Goal: Contribute content: Add original content to the website for others to see

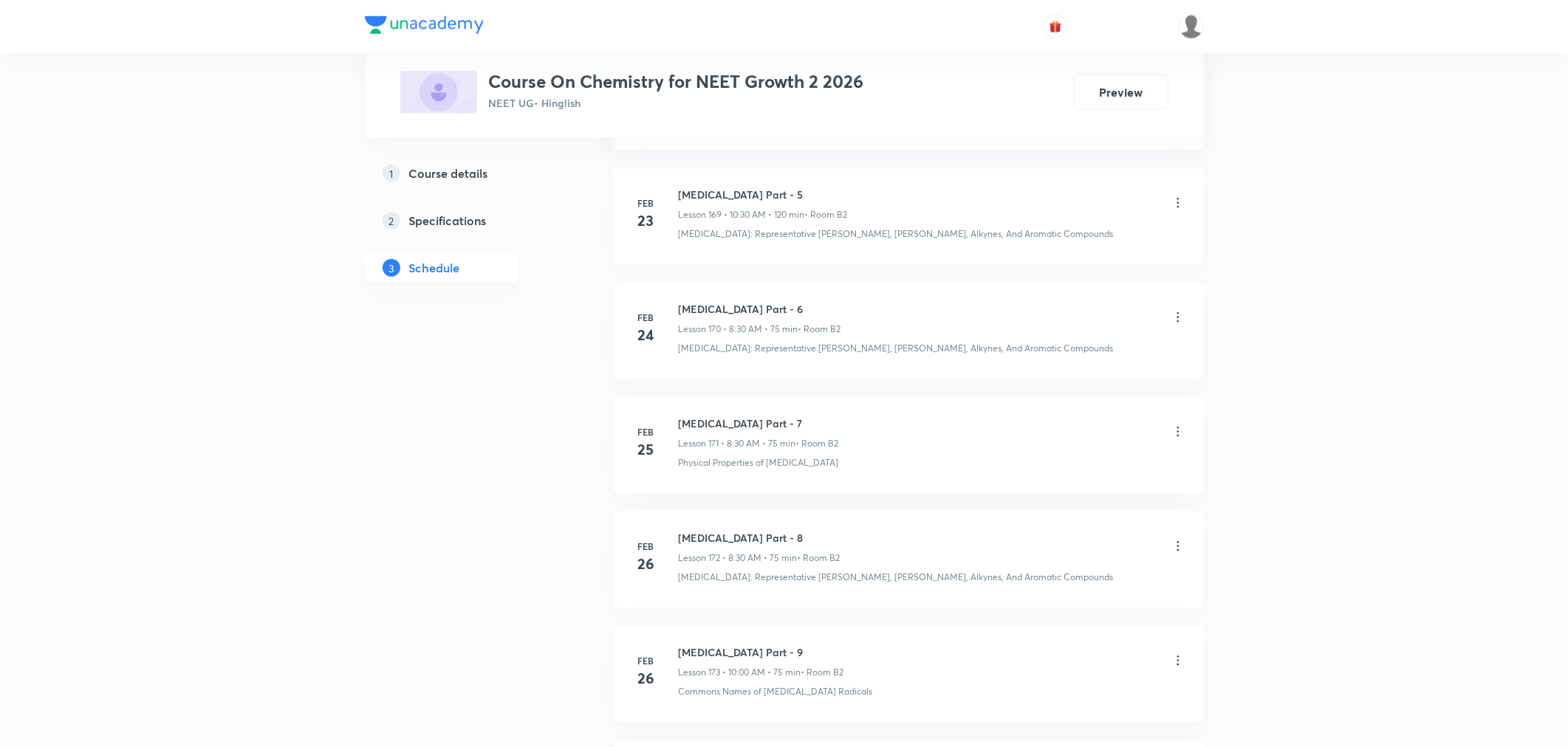
scroll to position [20511, 0]
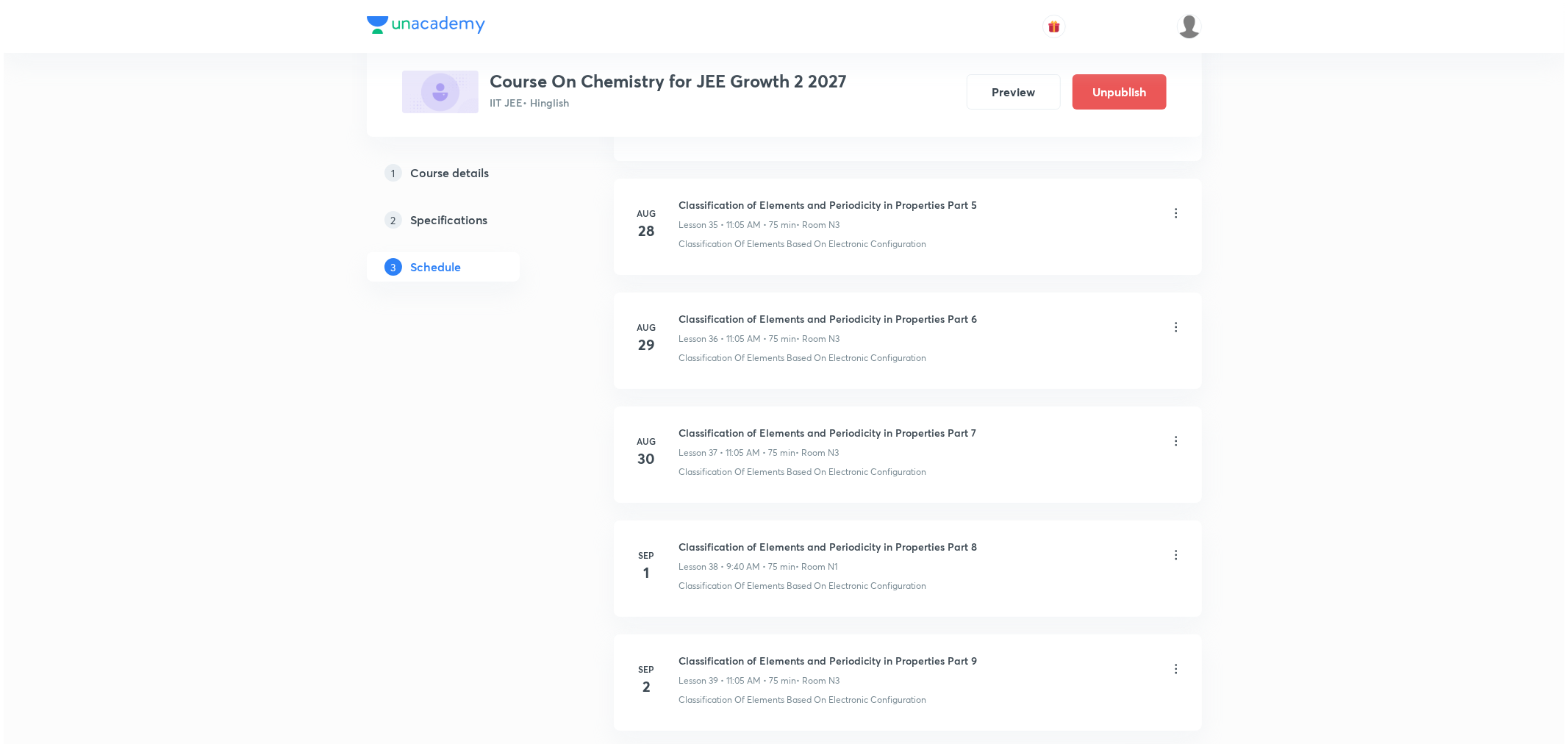
scroll to position [4886, 0]
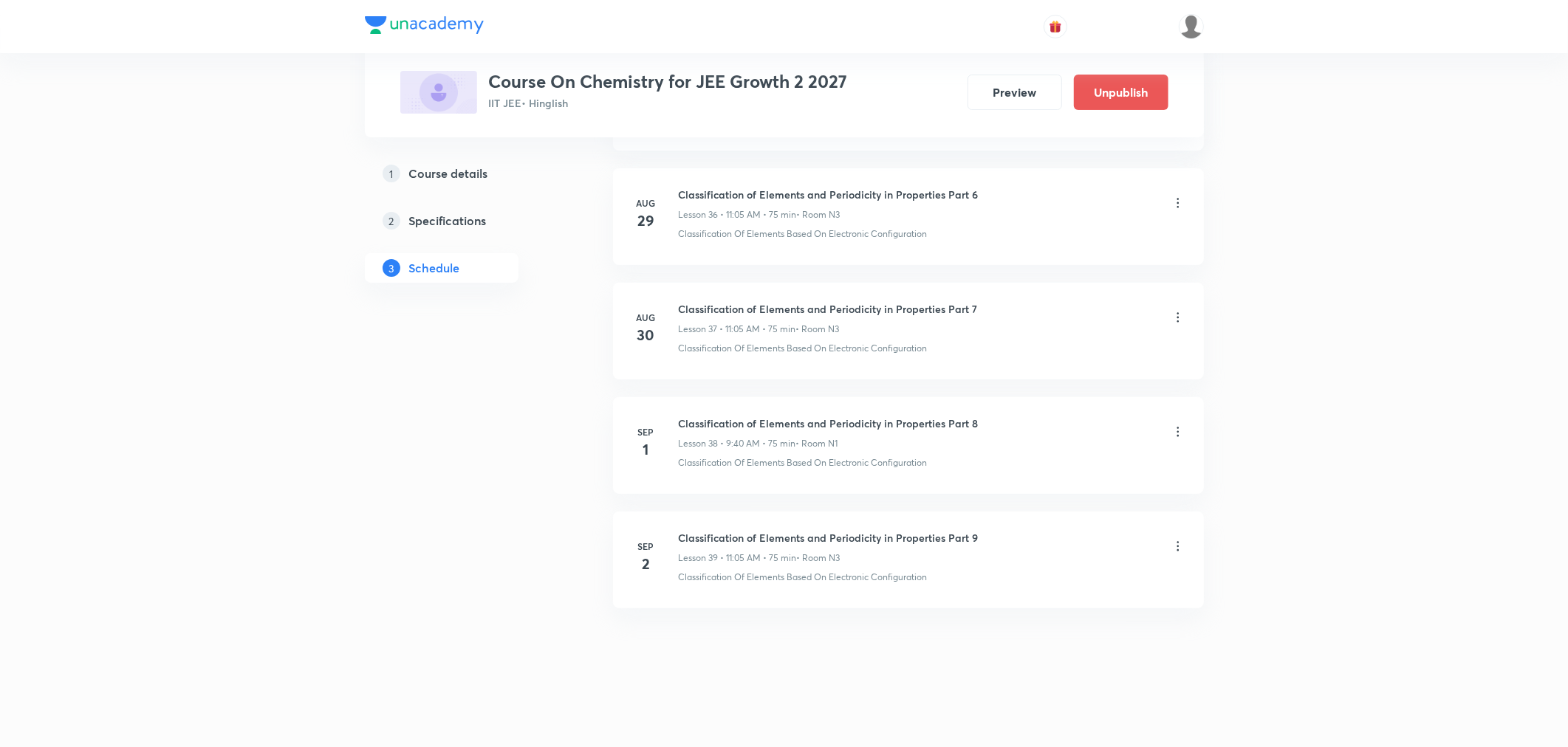
click at [1177, 546] on icon at bounding box center [1177, 546] width 2 height 10
click at [1043, 590] on p "Edit" at bounding box center [1041, 584] width 19 height 15
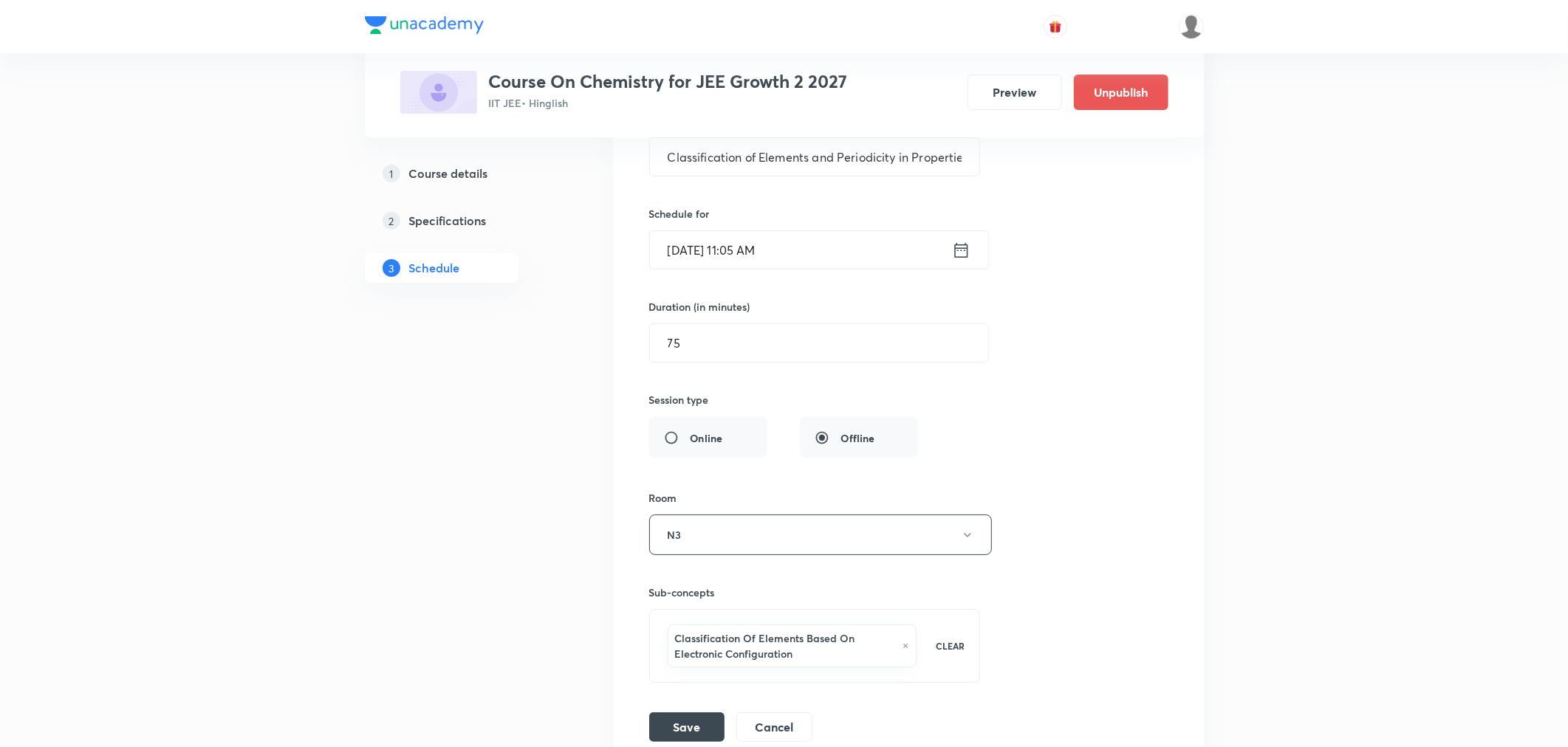
scroll to position [4646, 0]
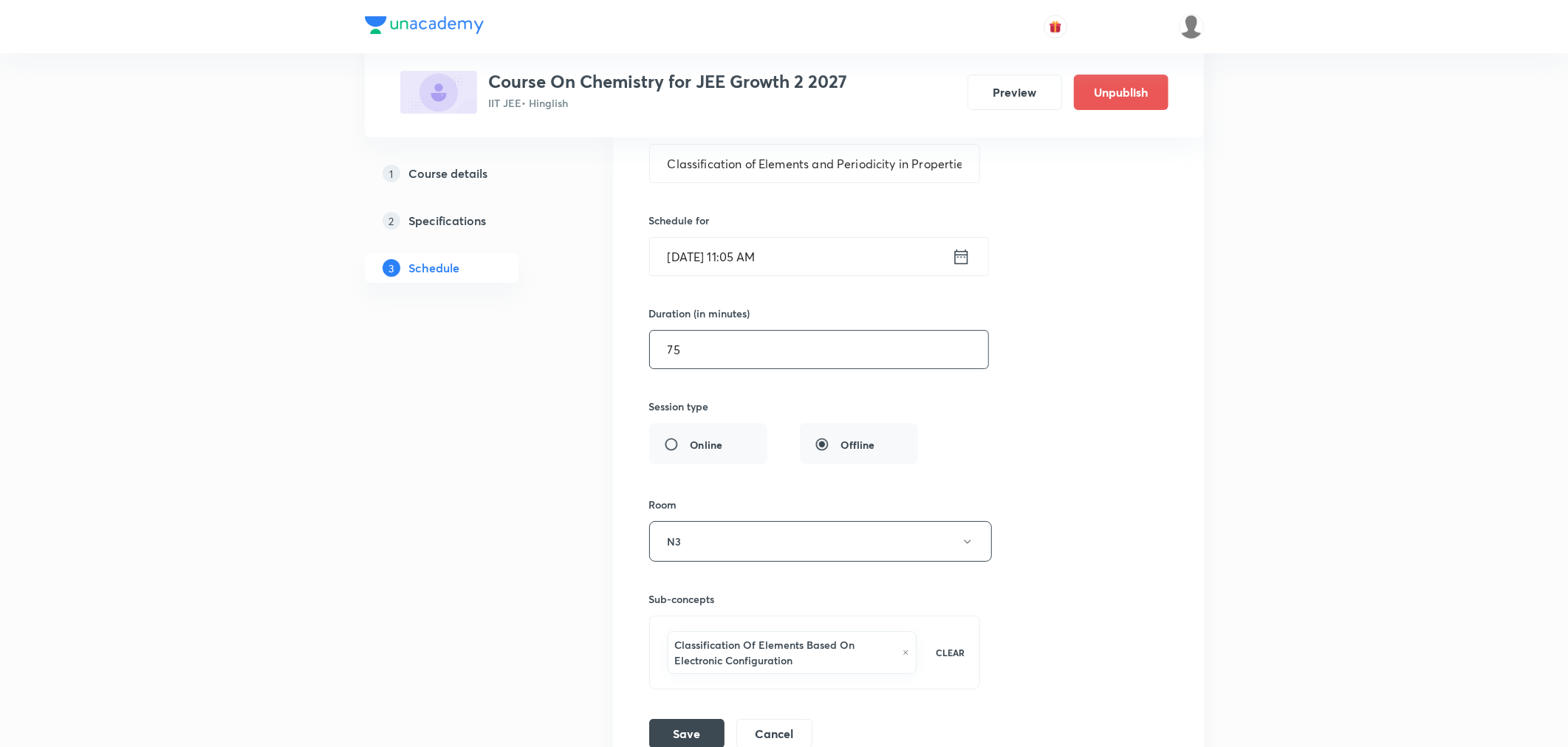
click at [698, 358] on input "75" at bounding box center [819, 350] width 339 height 38
type input "7"
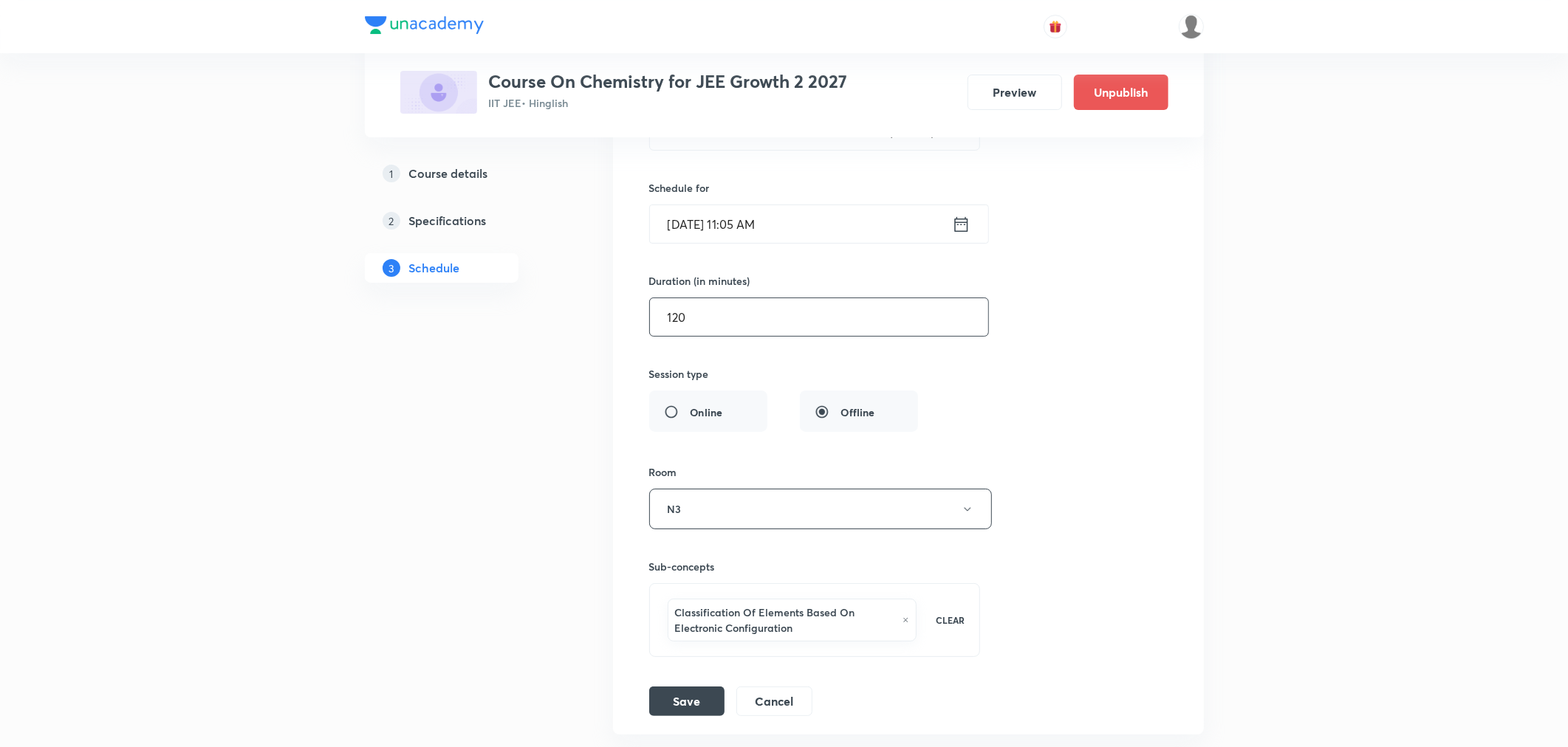
scroll to position [4728, 0]
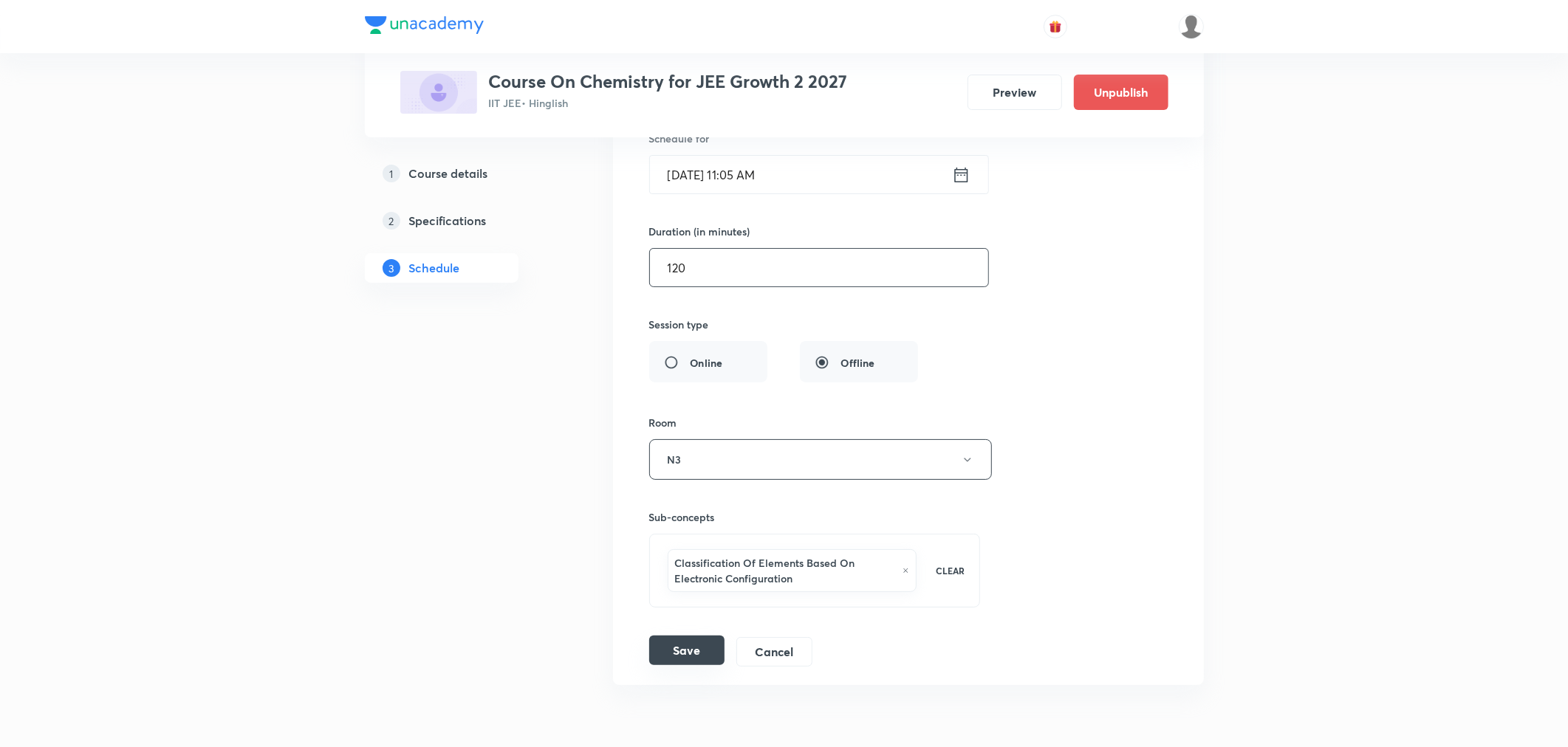
type input "120"
click at [667, 660] on button "Save" at bounding box center [687, 651] width 75 height 29
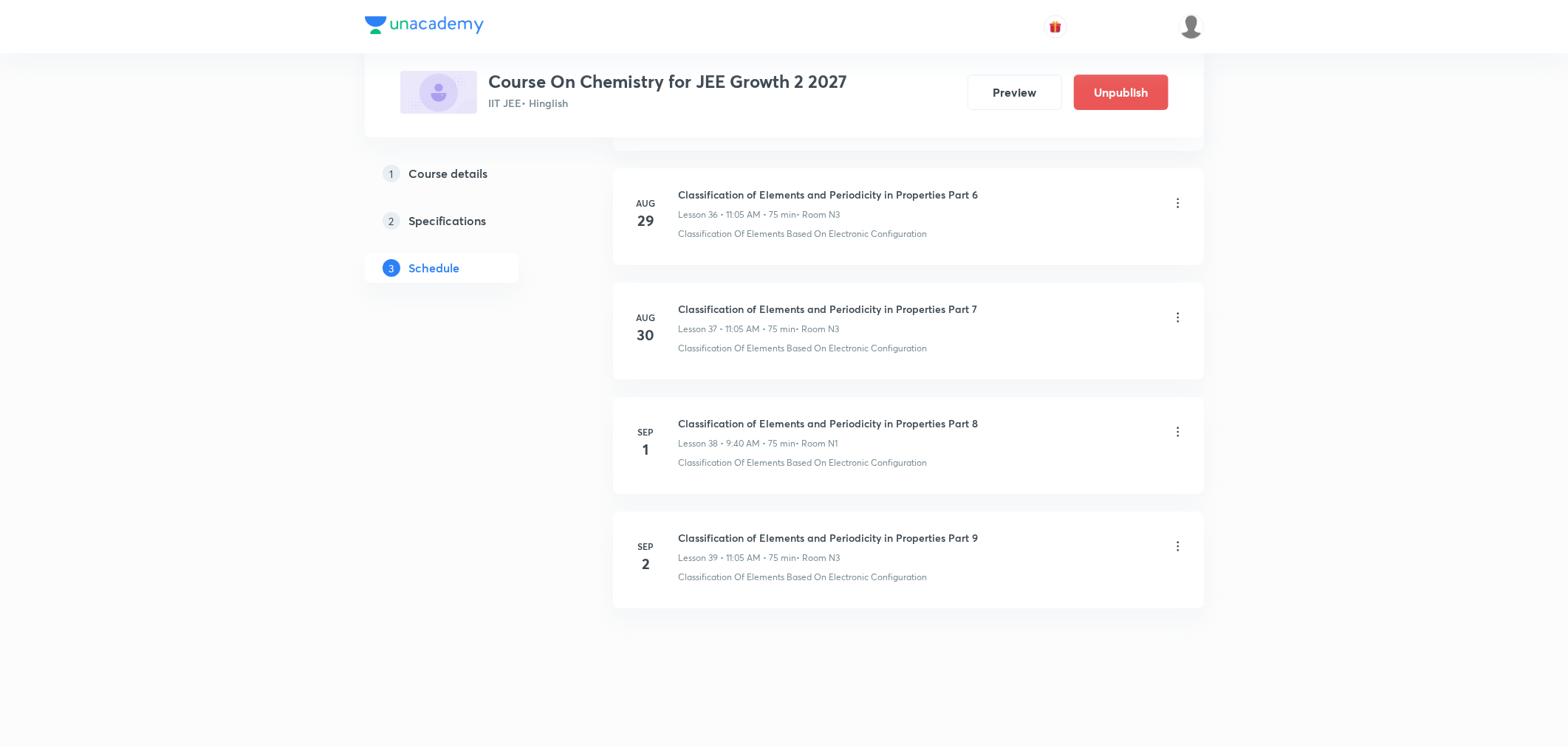
scroll to position [4226, 0]
click at [1179, 544] on icon at bounding box center [1178, 546] width 15 height 15
click at [842, 541] on div at bounding box center [787, 374] width 1575 height 747
click at [840, 541] on h6 "Classification of Elements and Periodicity in Properties Part 9" at bounding box center [829, 537] width 300 height 15
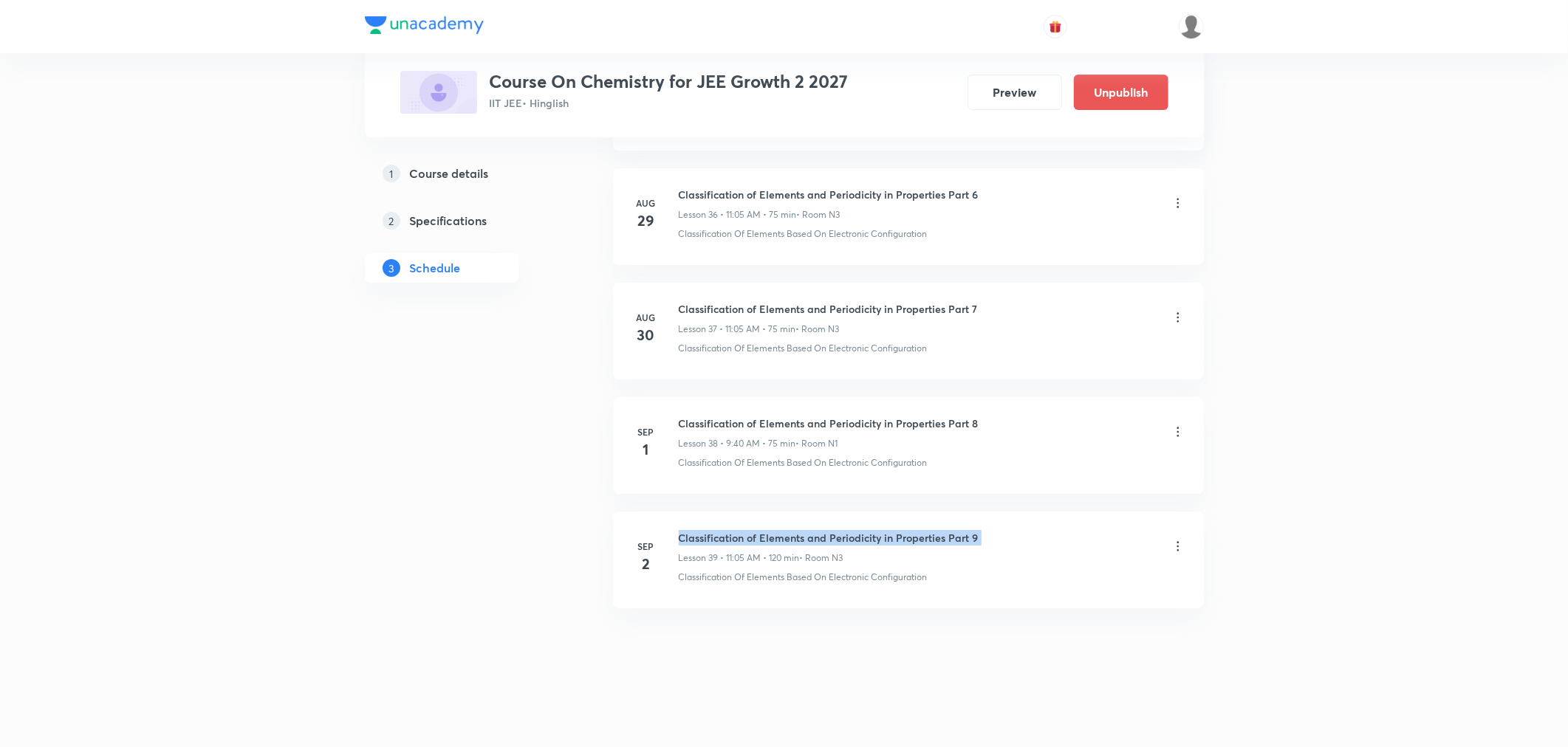
click at [840, 541] on h6 "Classification of Elements and Periodicity in Properties Part 9" at bounding box center [829, 537] width 300 height 15
copy h6 "Classification of Elements and Periodicity in Properties Part 9"
click at [1179, 545] on icon at bounding box center [1178, 546] width 15 height 15
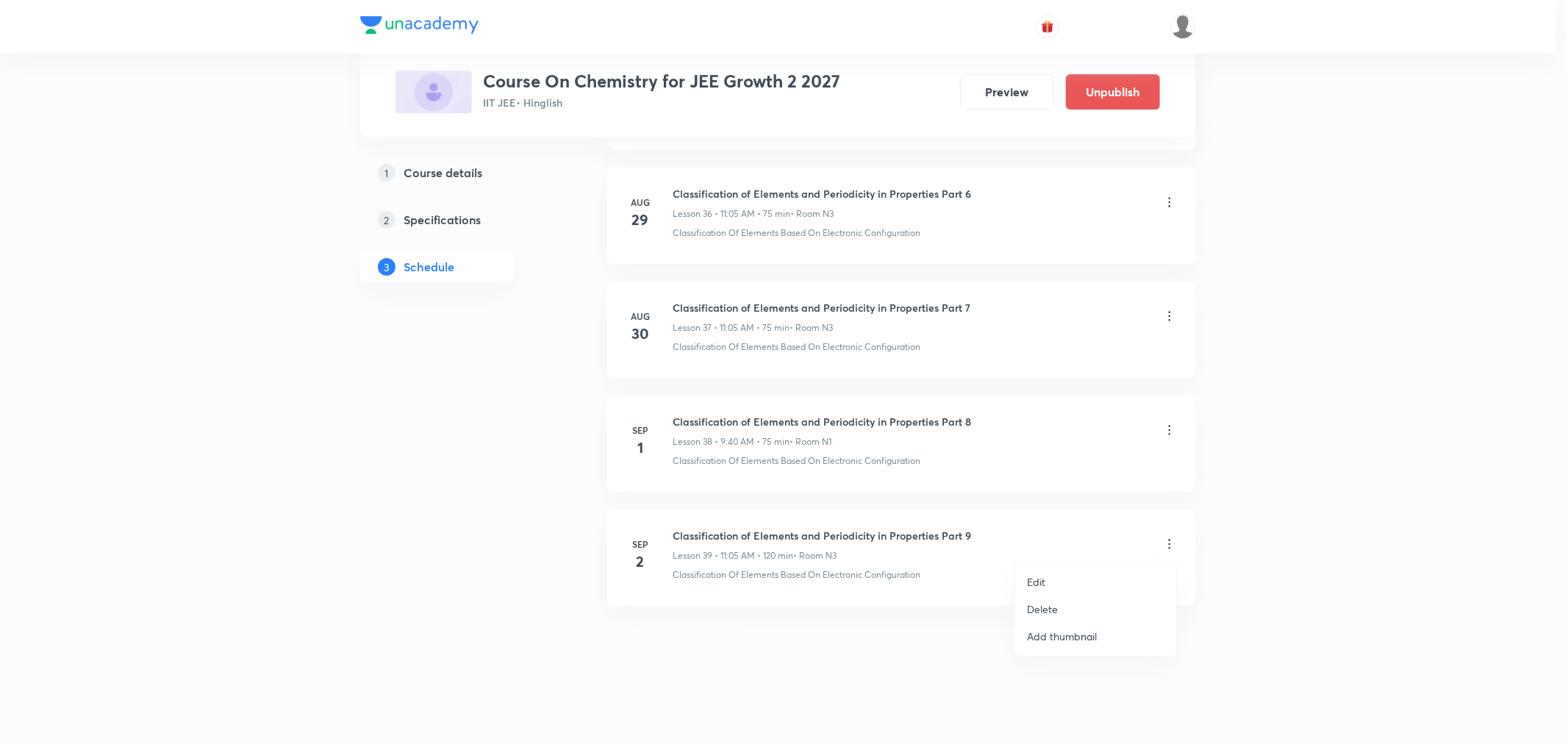
click at [1039, 615] on p "Delete" at bounding box center [1043, 609] width 31 height 15
click at [1019, 718] on button "Delete" at bounding box center [992, 713] width 129 height 35
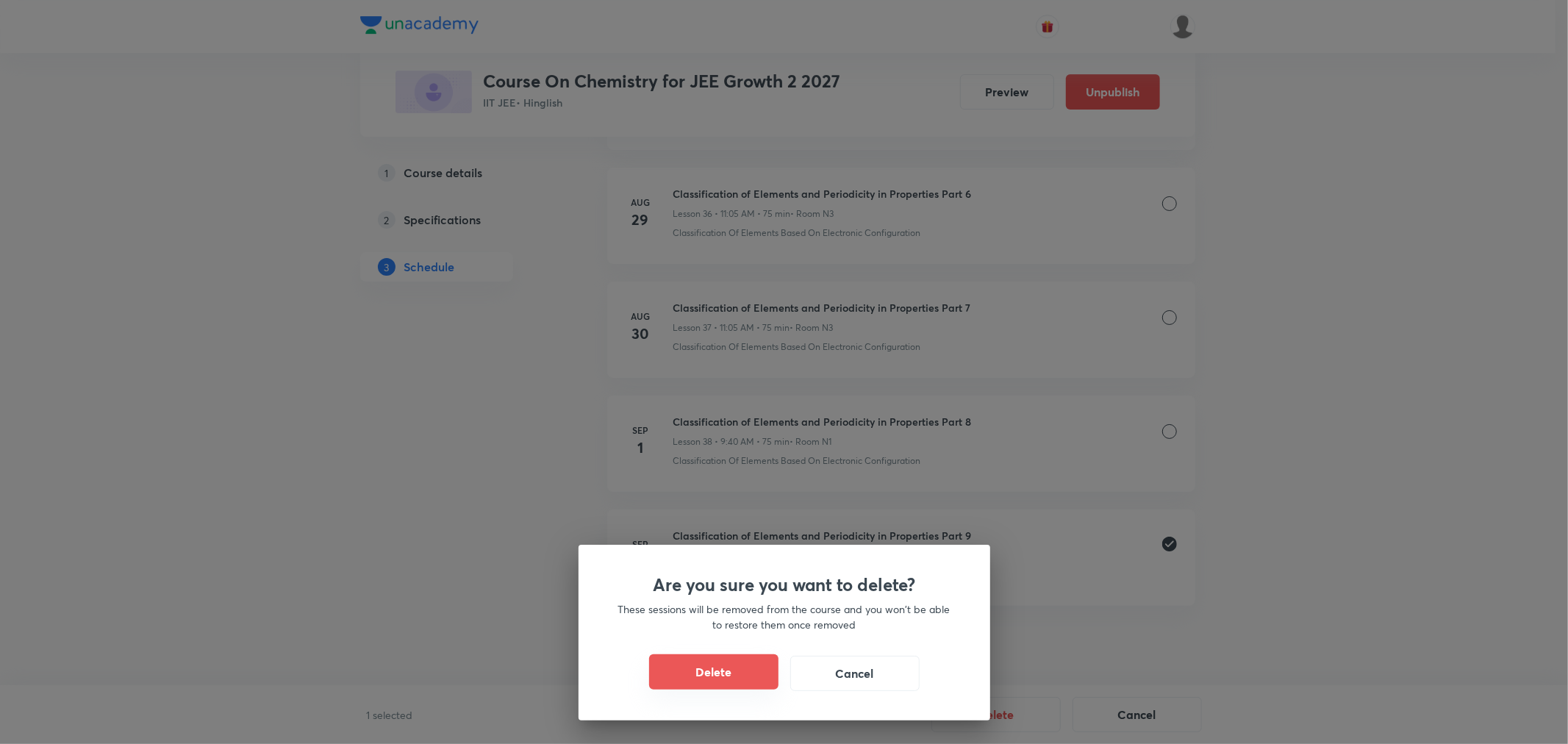
drag, startPoint x: 741, startPoint y: 673, endPoint x: 769, endPoint y: 673, distance: 28.0
click at [739, 673] on button "Delete" at bounding box center [714, 672] width 129 height 35
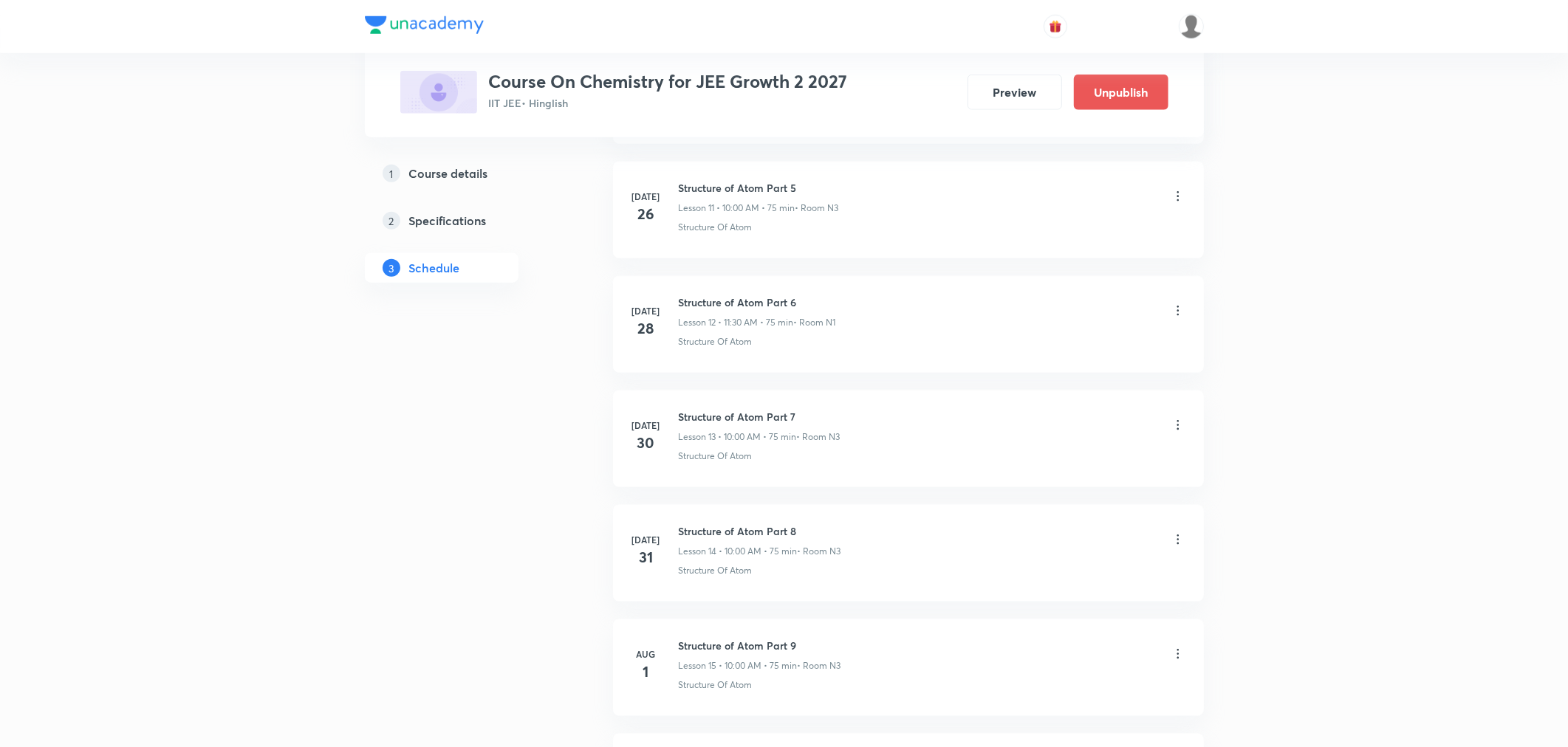
scroll to position [862, 0]
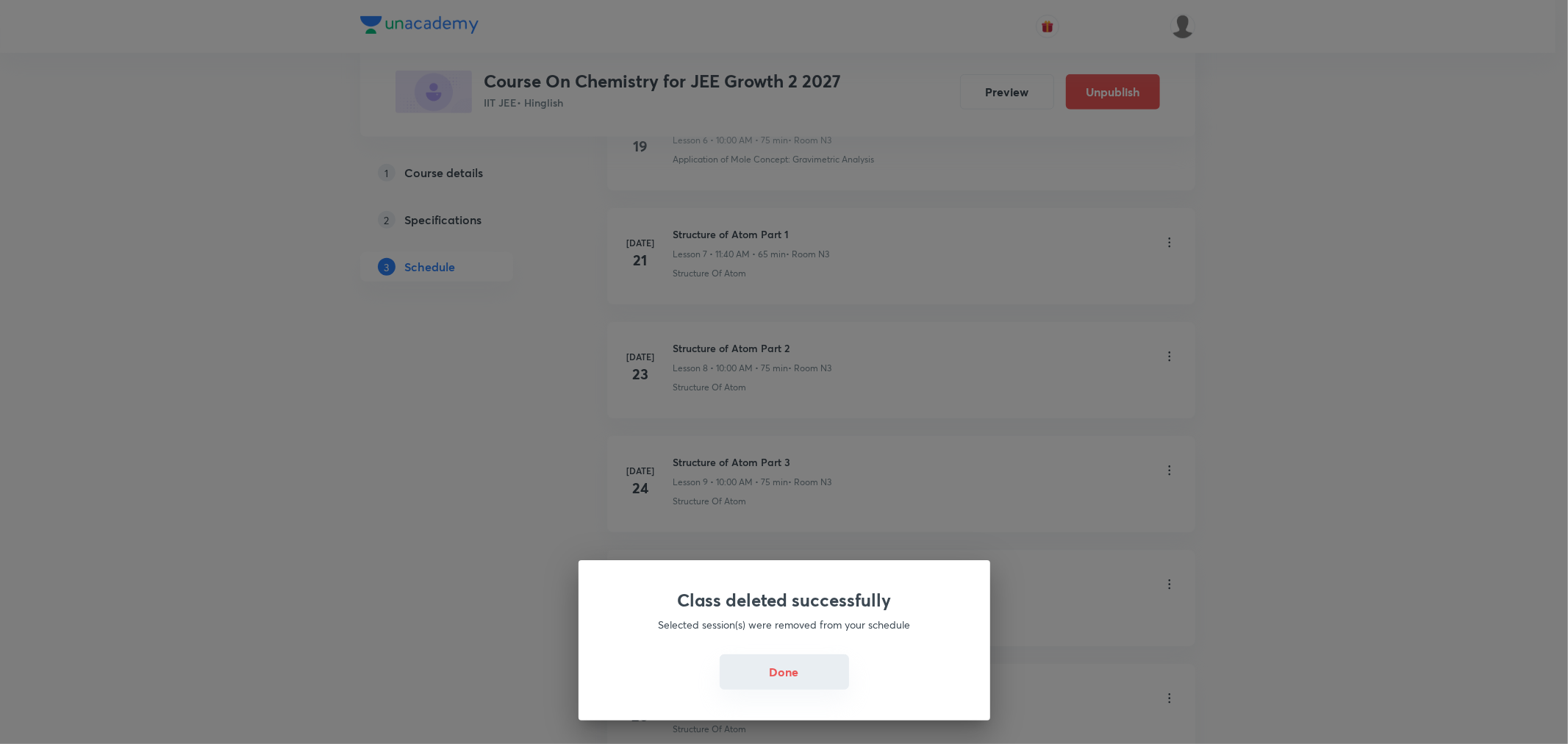
click at [769, 674] on button "Done" at bounding box center [784, 672] width 129 height 35
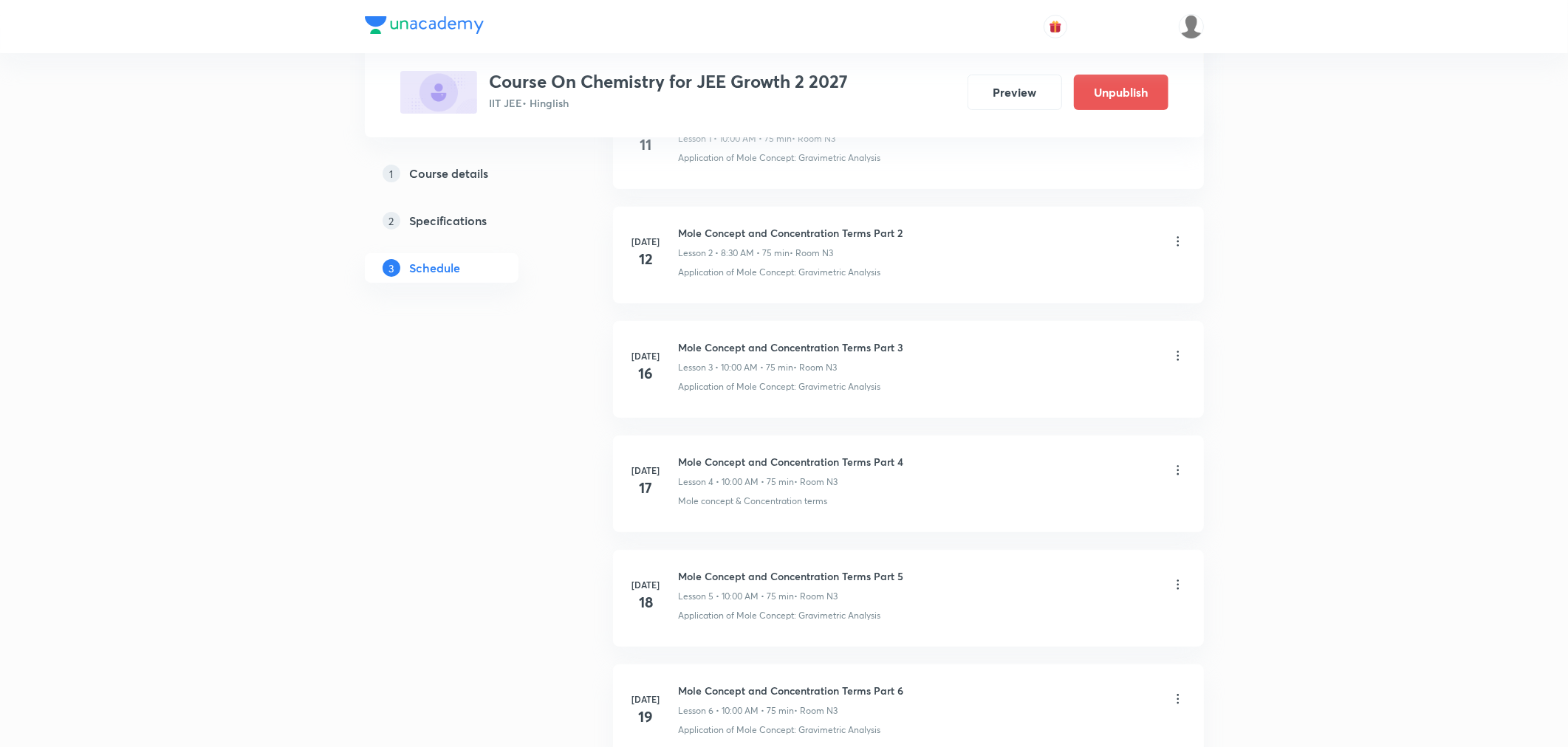
scroll to position [0, 0]
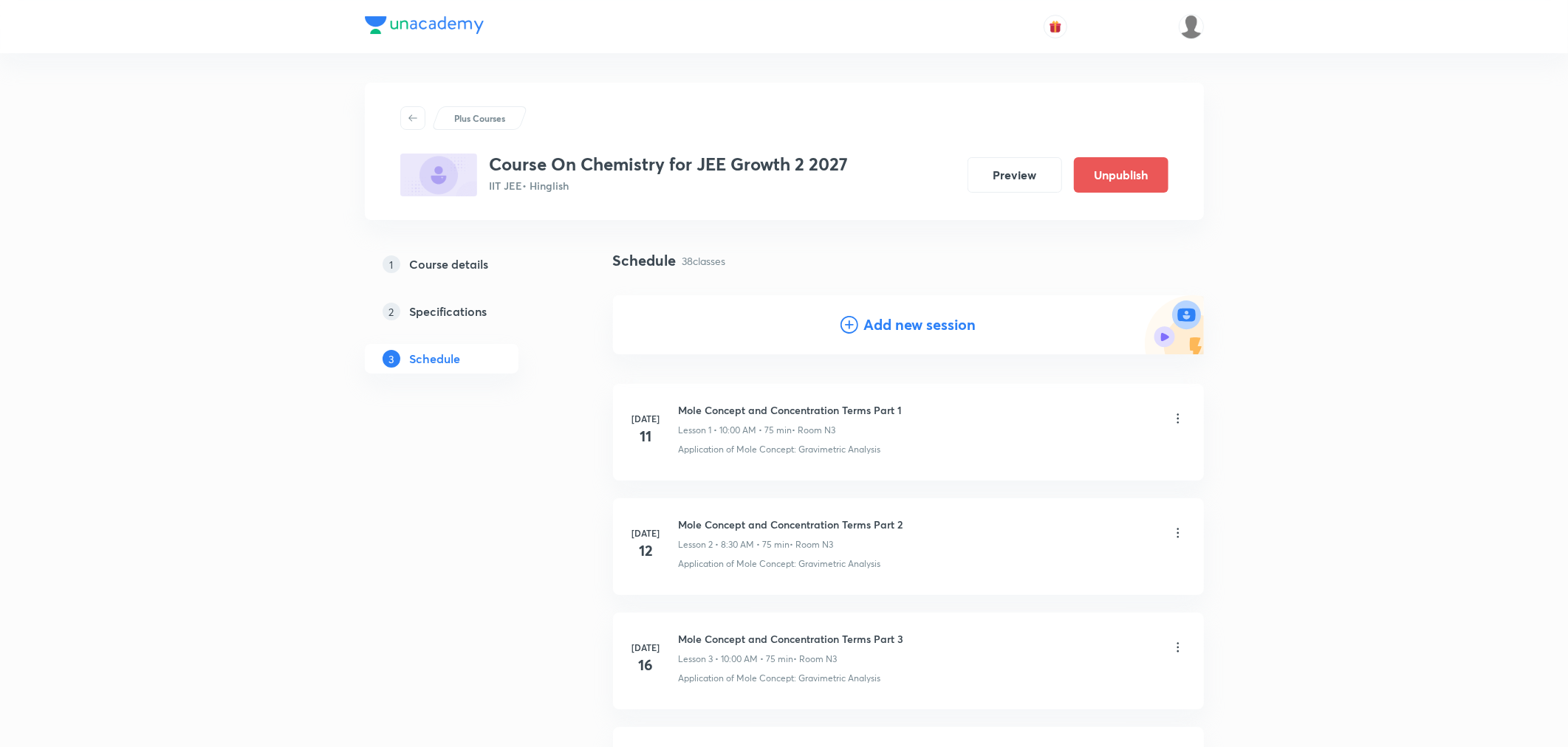
click at [877, 324] on h4 "Add new session" at bounding box center [920, 325] width 113 height 22
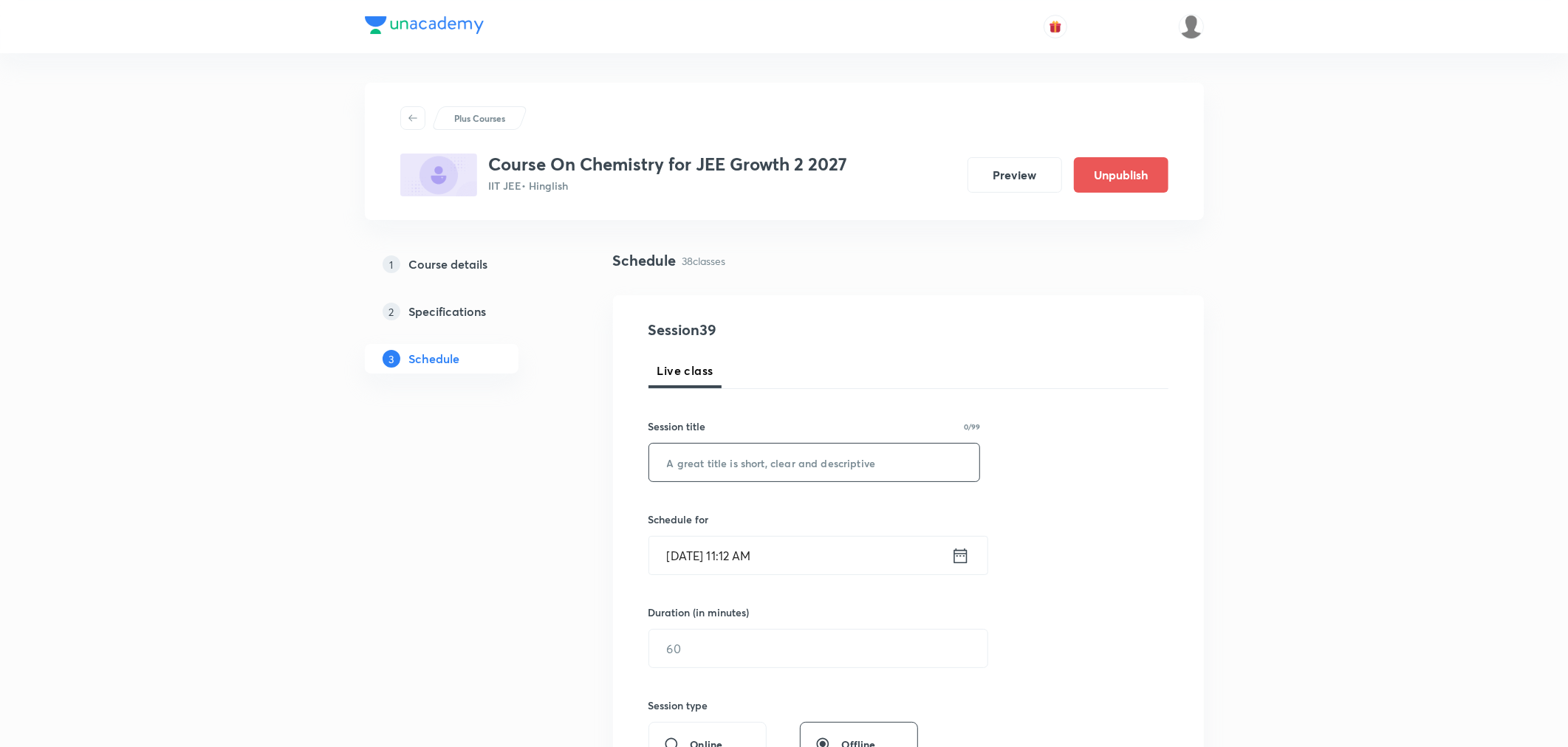
click at [731, 464] on input "text" at bounding box center [815, 462] width 331 height 38
paste input "Classification of Elements and Periodicity in Properties Part 9"
type input "Classification of Elements and Periodicity in Properties Part 9"
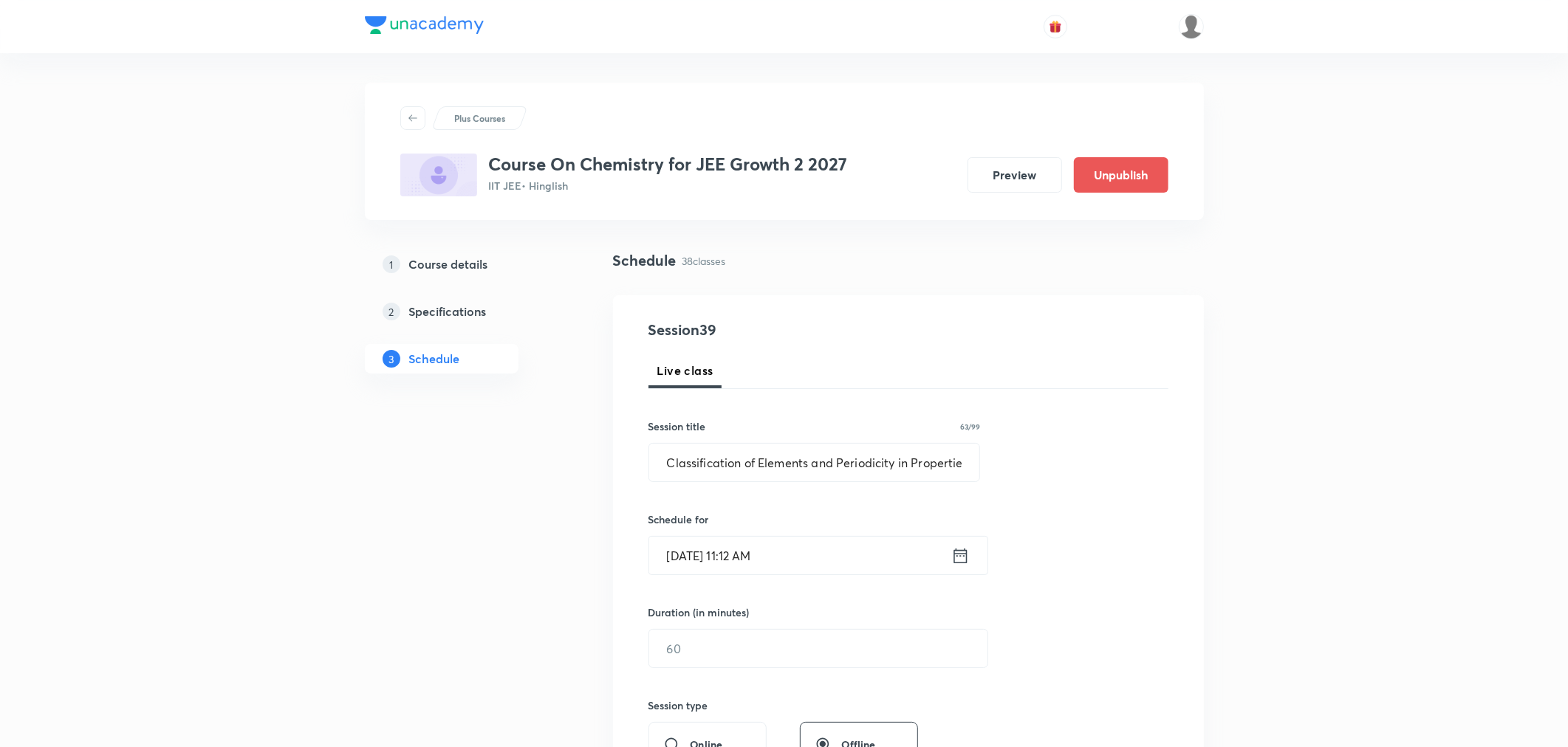
click at [963, 562] on icon at bounding box center [960, 555] width 19 height 20
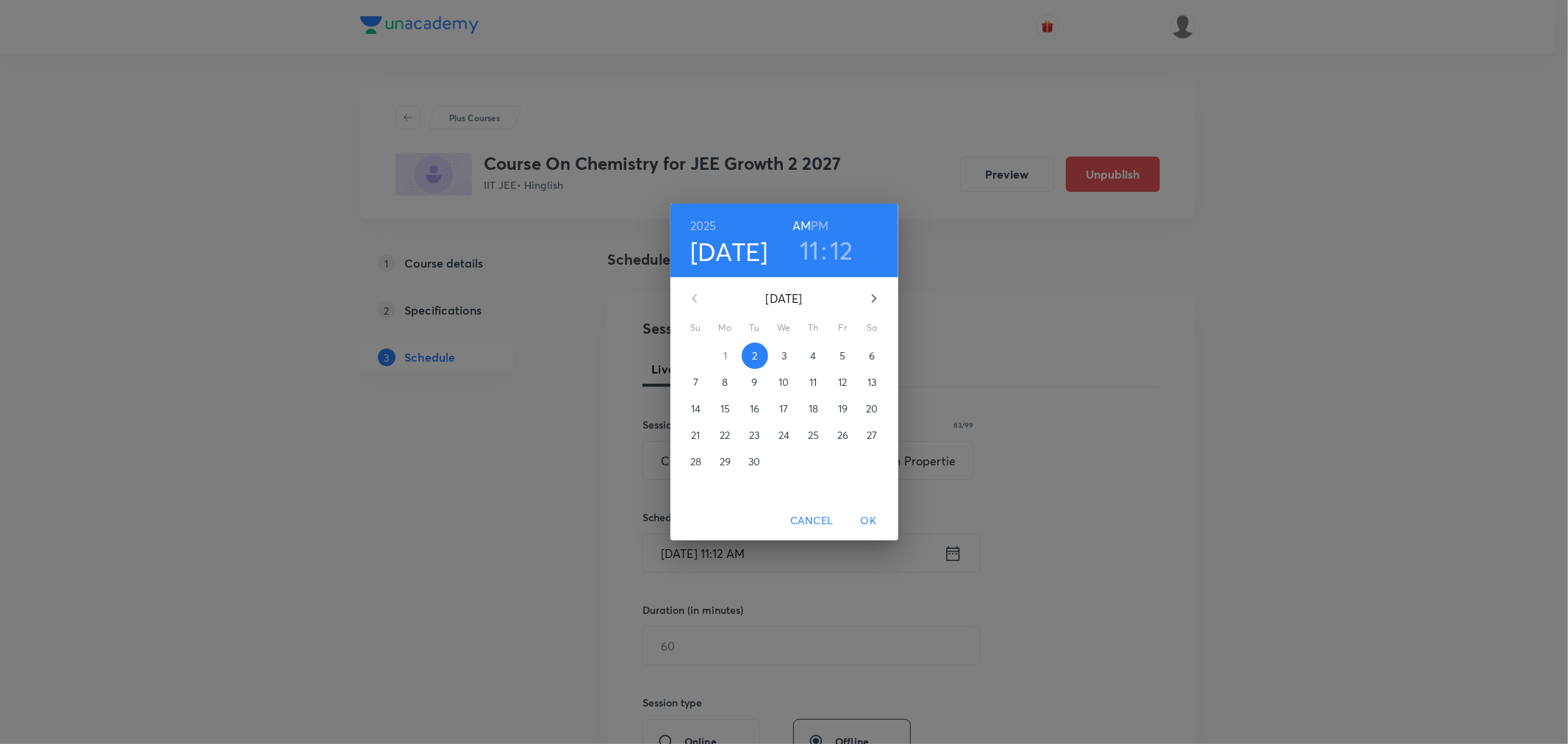
click at [843, 251] on h3 "12" at bounding box center [841, 250] width 24 height 31
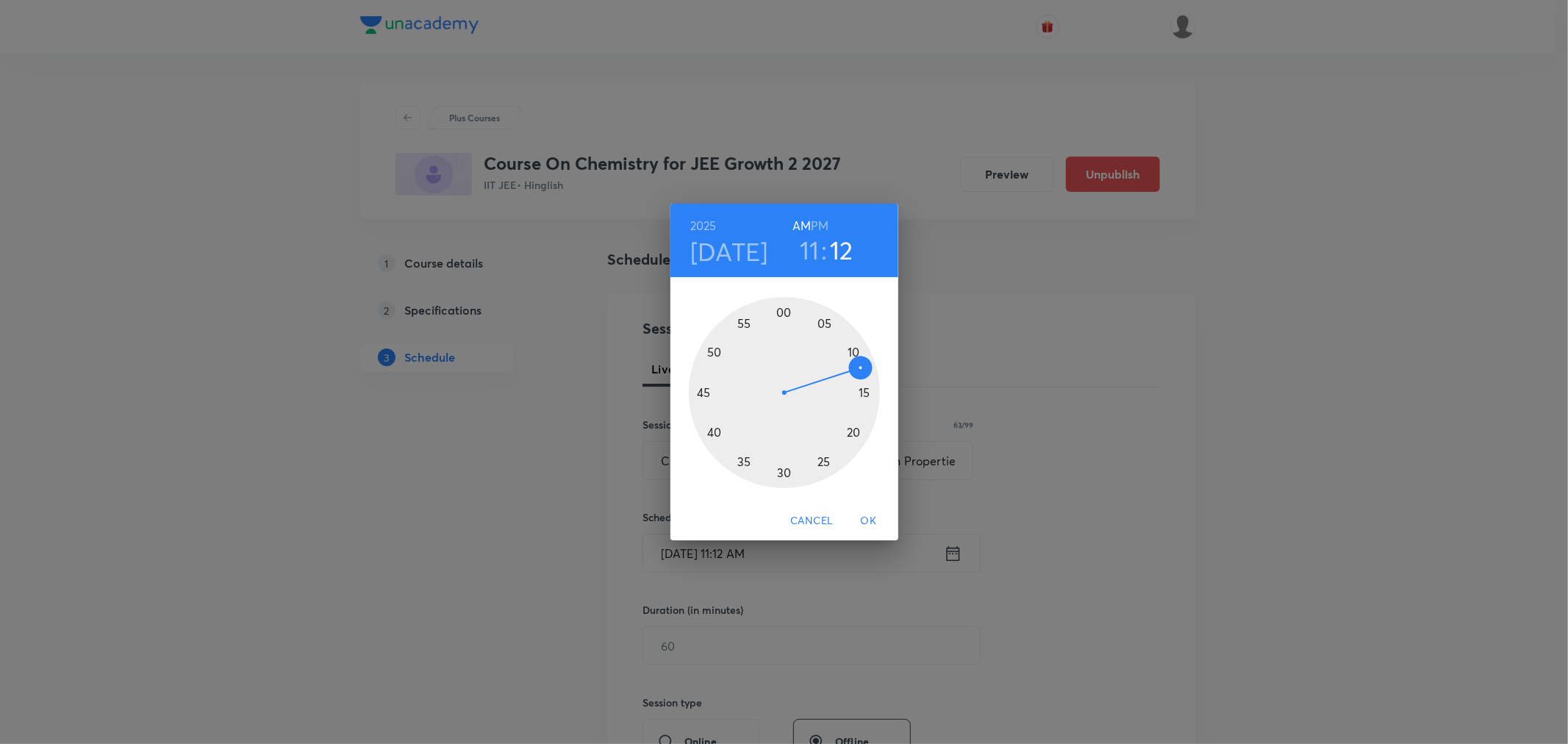
click at [863, 388] on div at bounding box center [784, 392] width 191 height 191
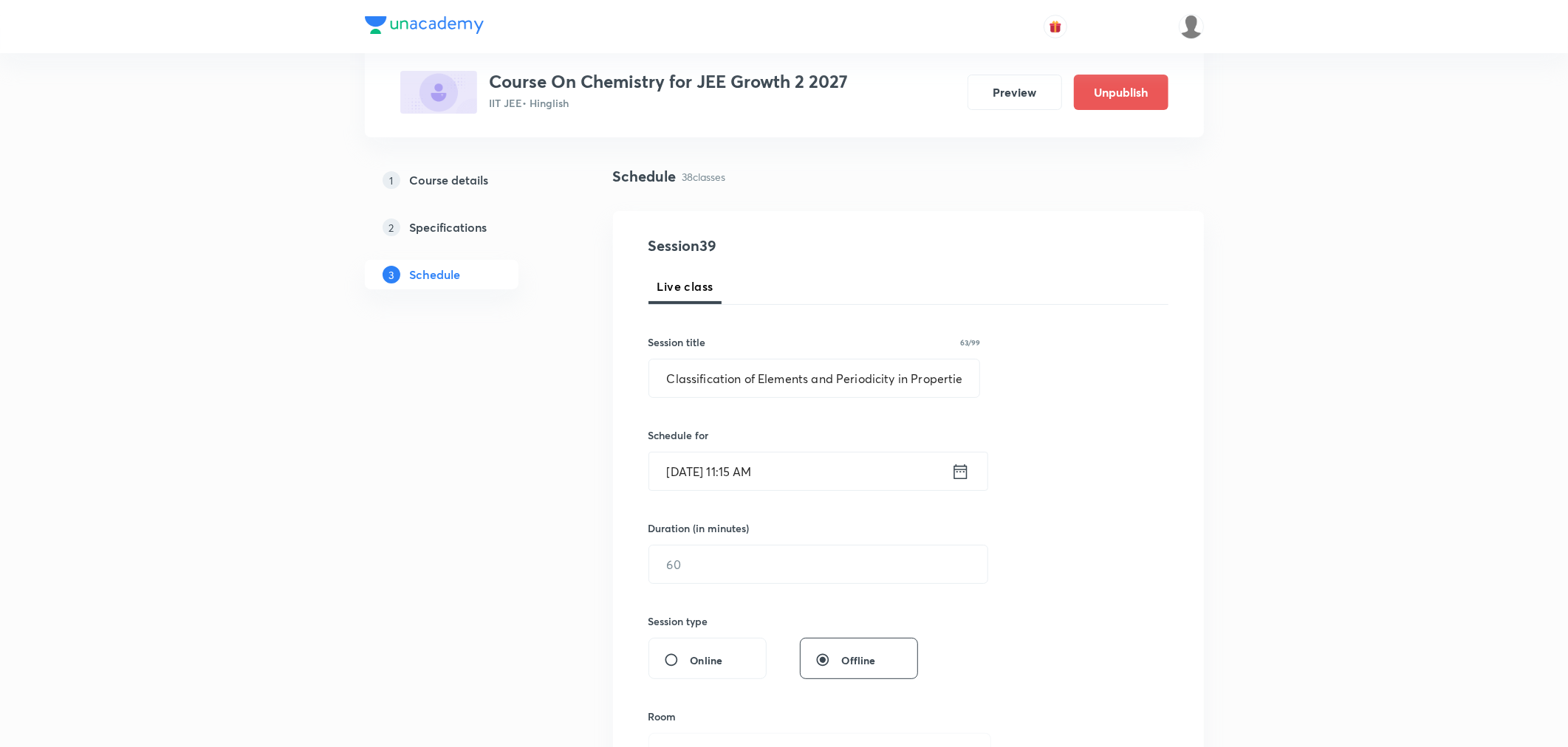
scroll to position [164, 0]
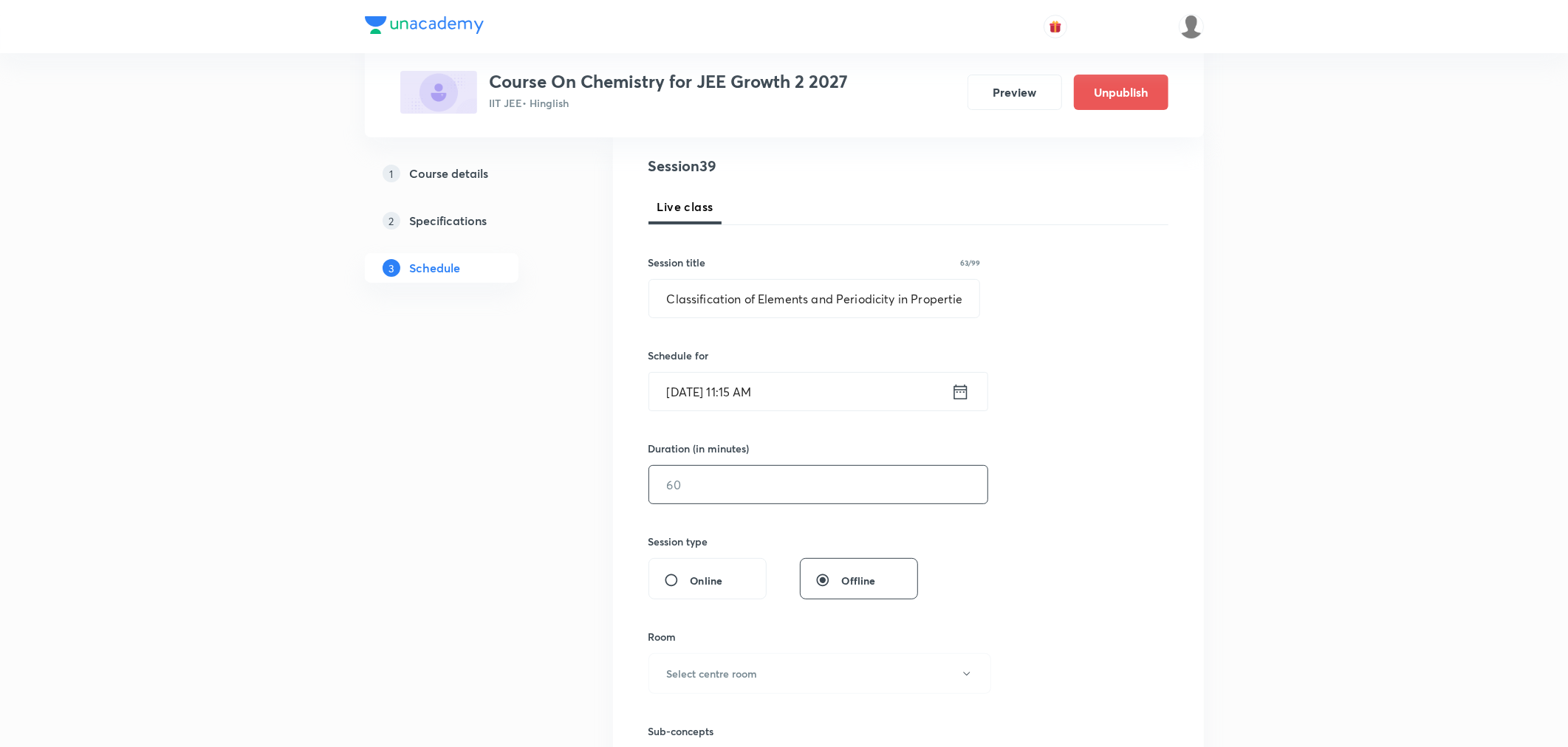
click at [684, 497] on input "text" at bounding box center [818, 484] width 339 height 38
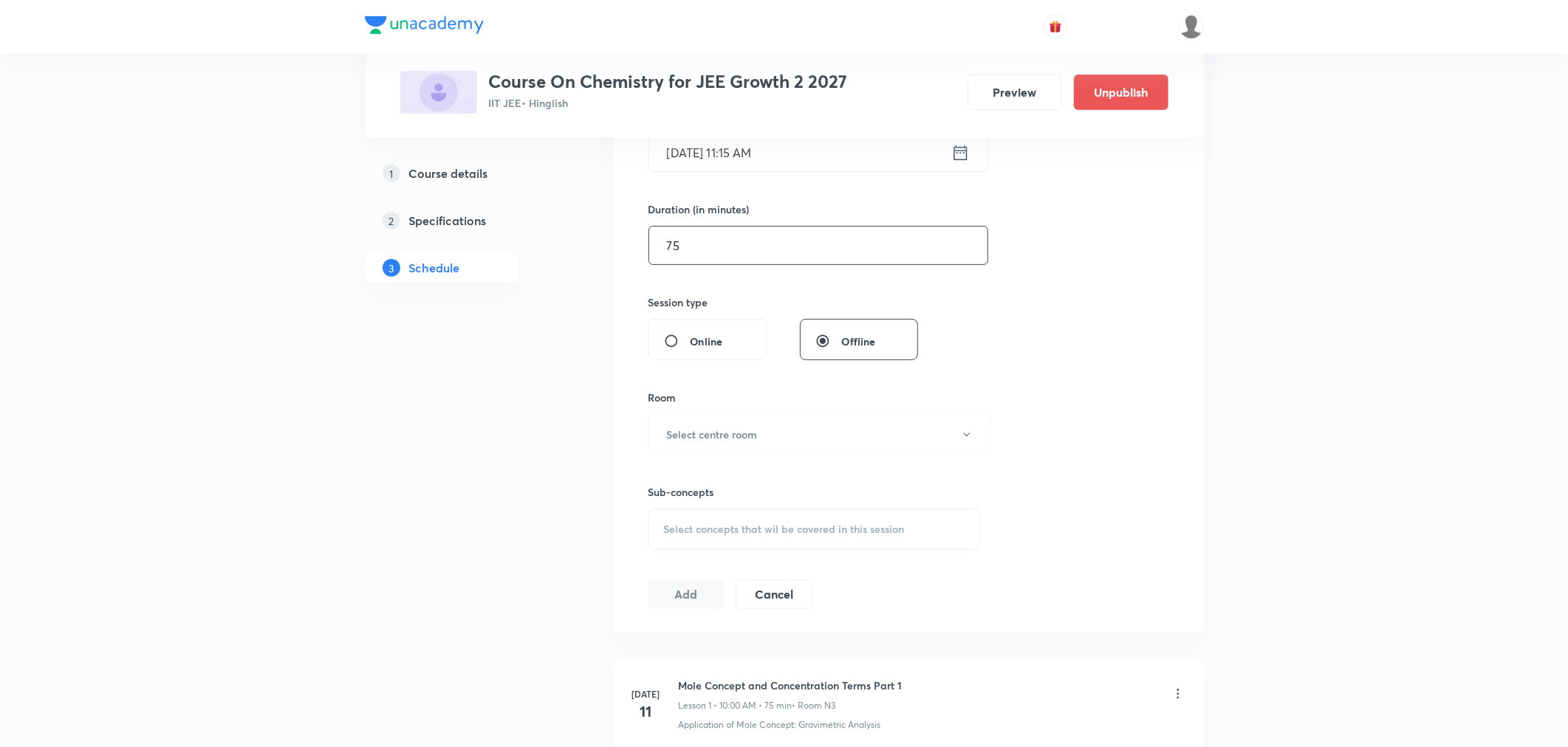
scroll to position [410, 0]
type input "75"
click at [681, 435] on h6 "Select centre room" at bounding box center [712, 427] width 91 height 15
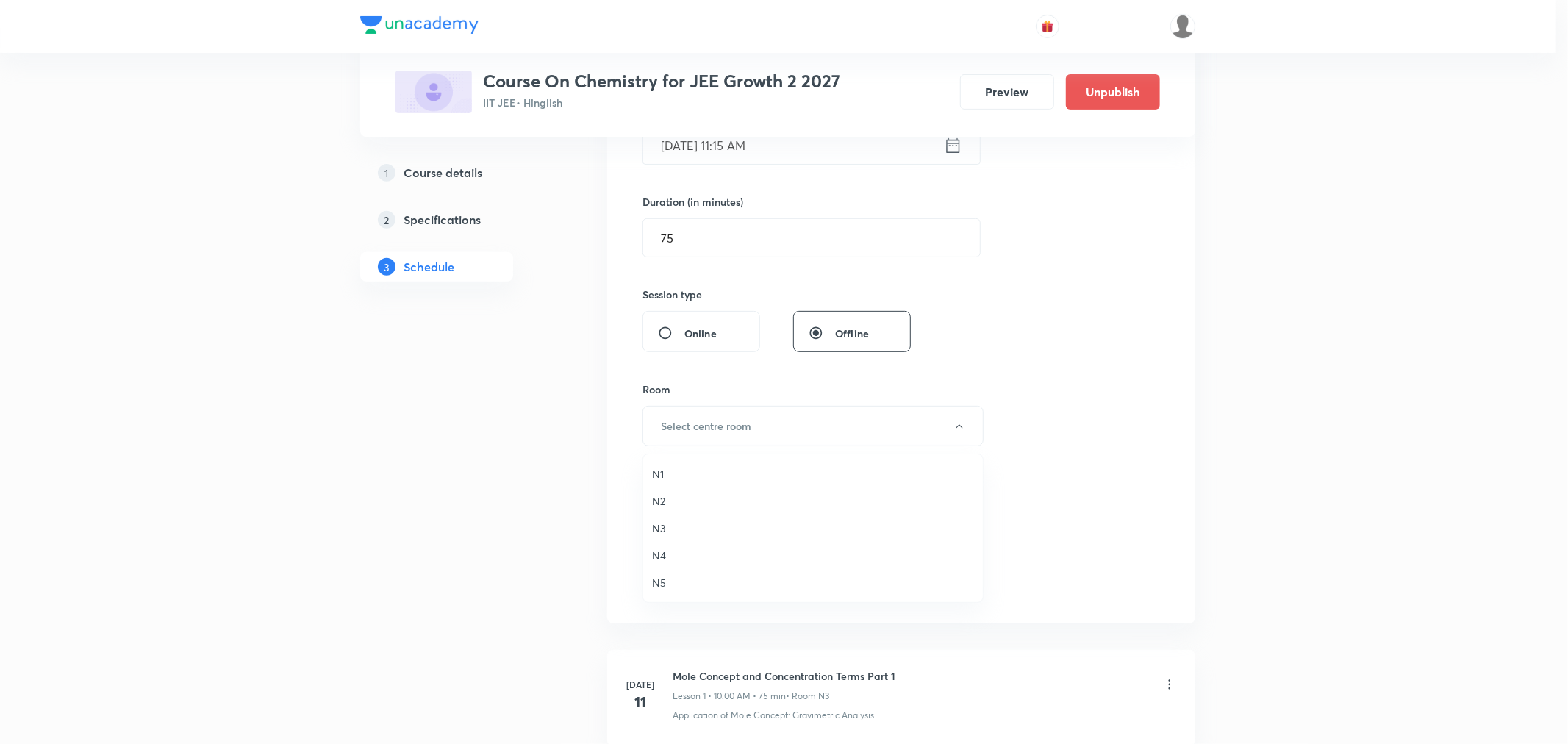
click at [655, 527] on span "N3" at bounding box center [813, 528] width 322 height 15
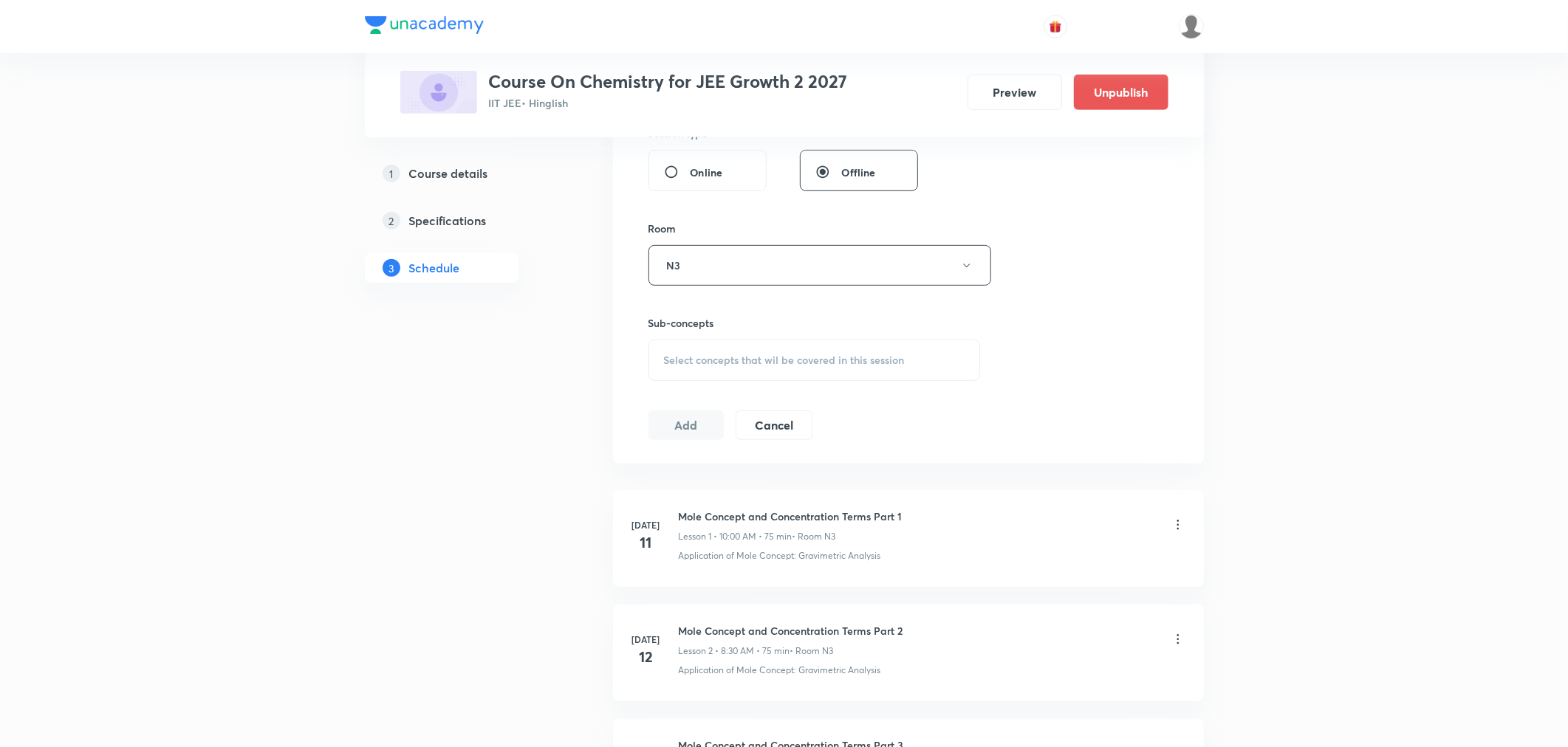
scroll to position [656, 0]
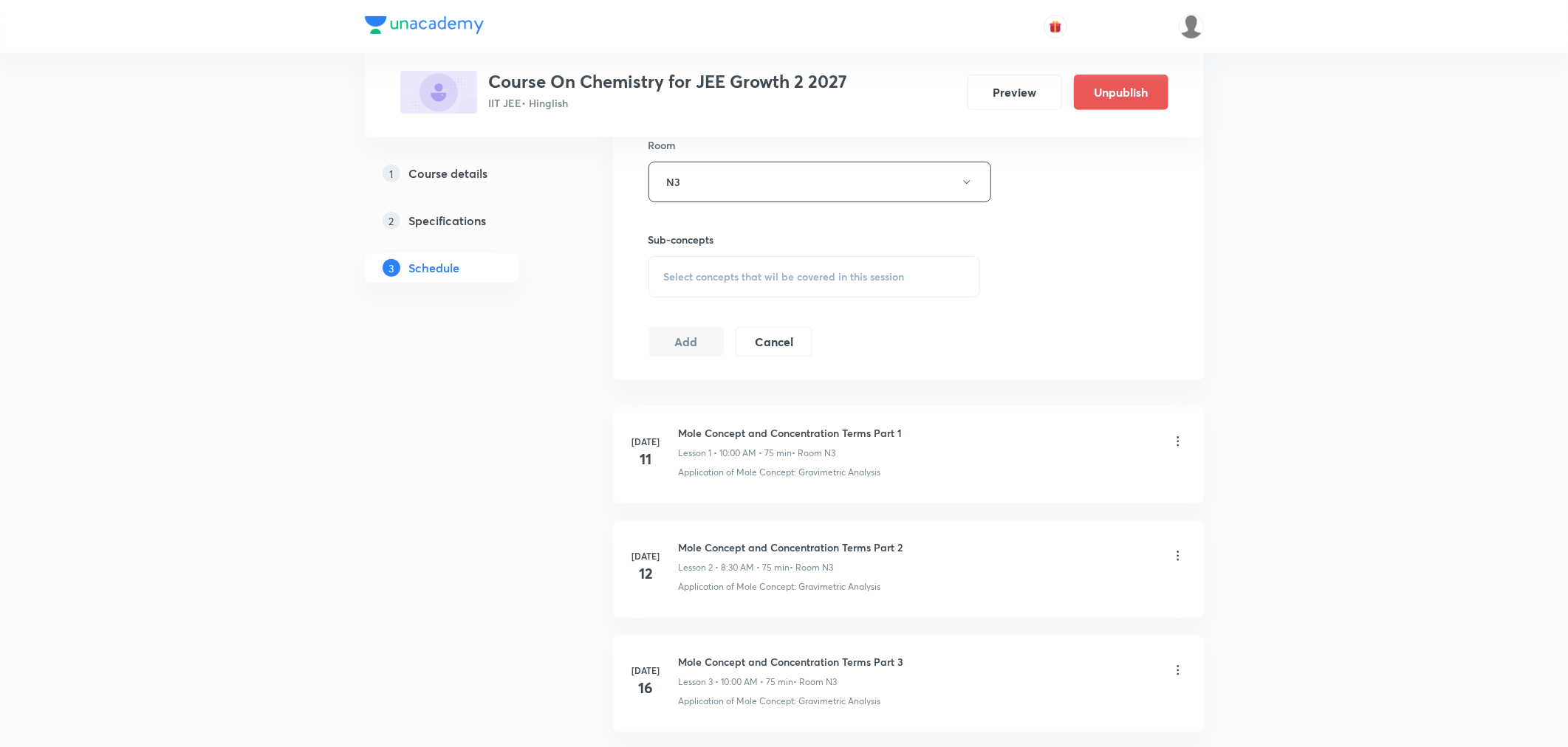
click at [684, 284] on div "Select concepts that wil be covered in this session" at bounding box center [814, 276] width 332 height 42
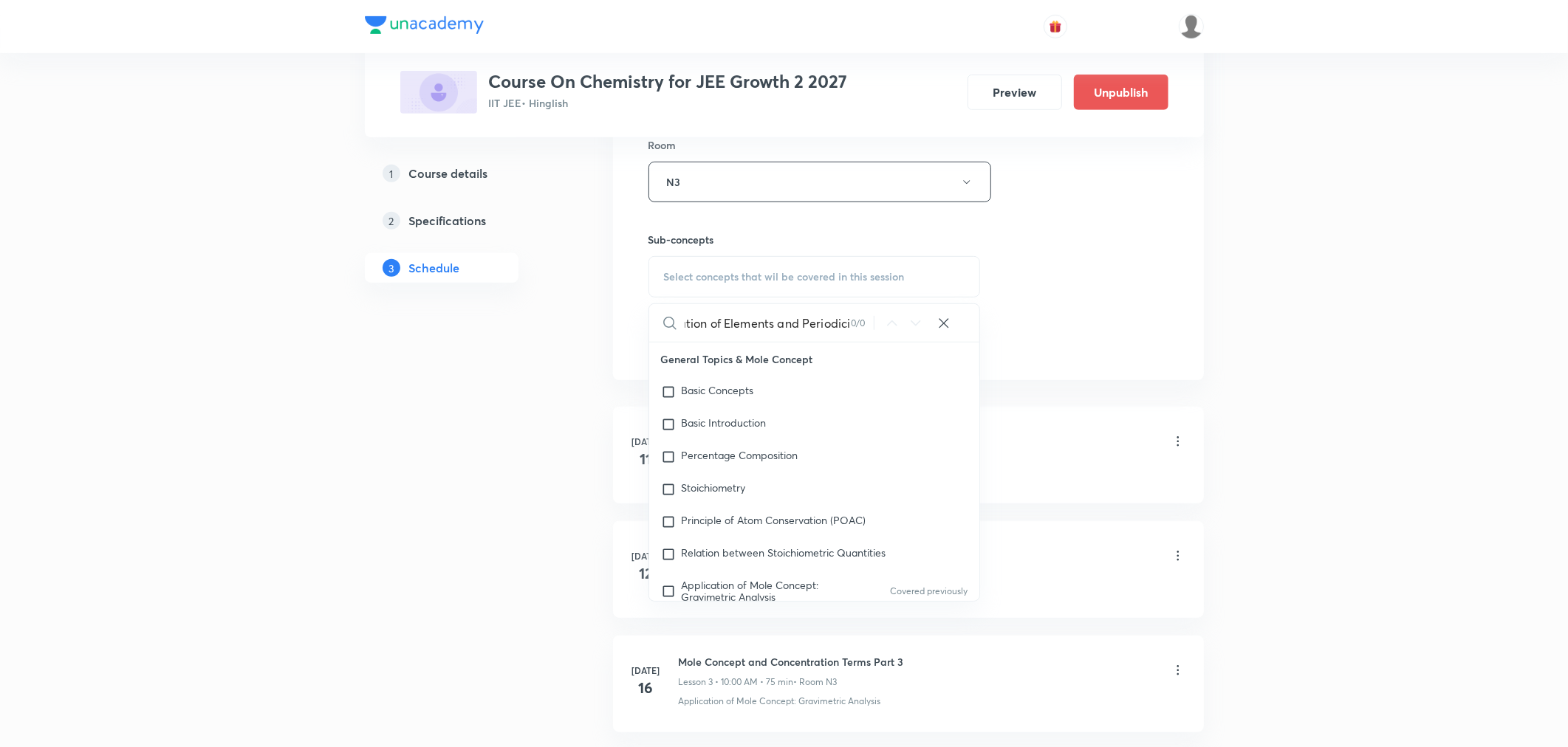
scroll to position [0, 53]
drag, startPoint x: 773, startPoint y: 329, endPoint x: 865, endPoint y: 334, distance: 92.1
click at [865, 334] on div "Classification of Elements and Periodici 0 / 0 ​" at bounding box center [815, 323] width 331 height 38
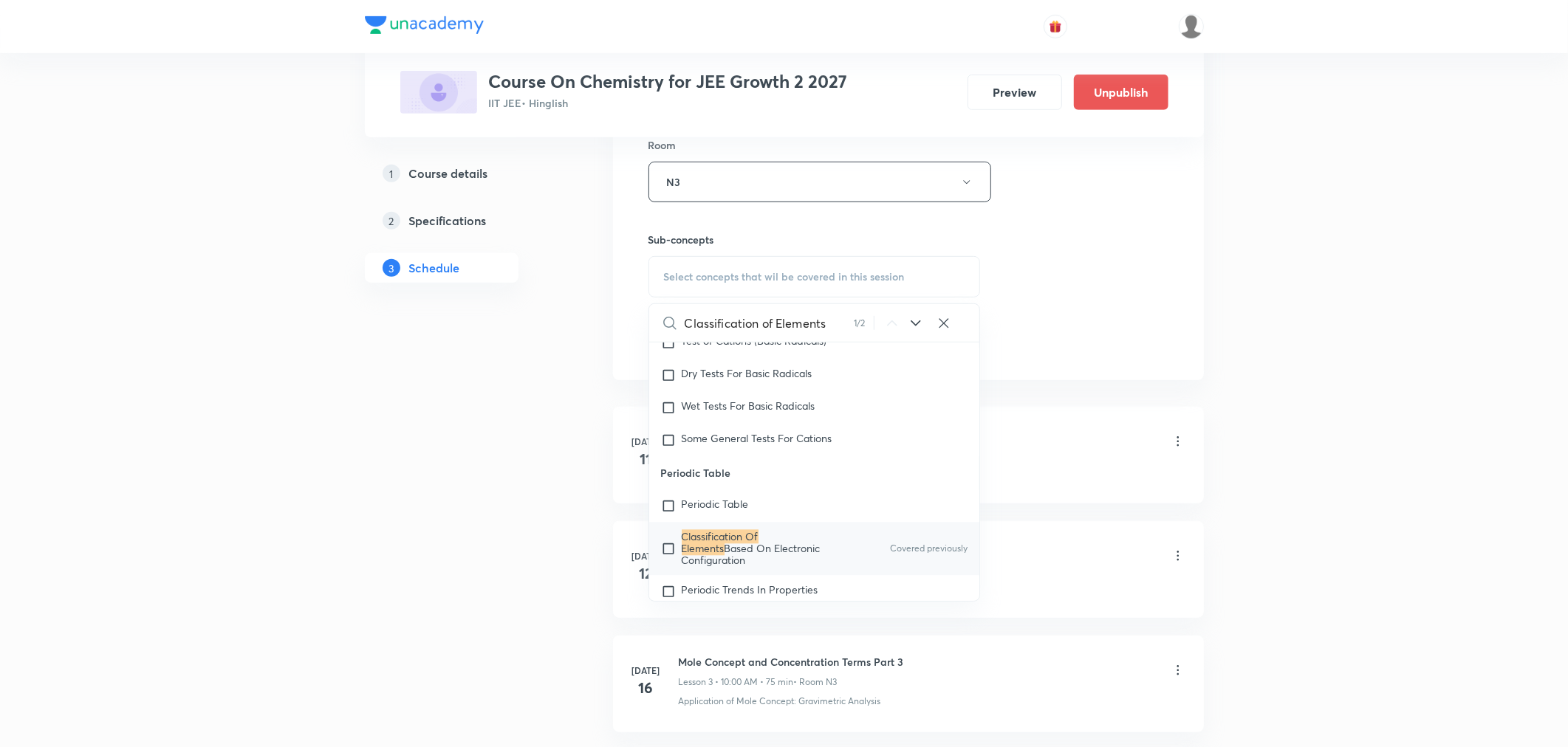
scroll to position [12429, 0]
type input "Classification of Elements"
click at [713, 541] on span "Based On Electronic Configuration" at bounding box center [751, 542] width 139 height 26
checkbox input "true"
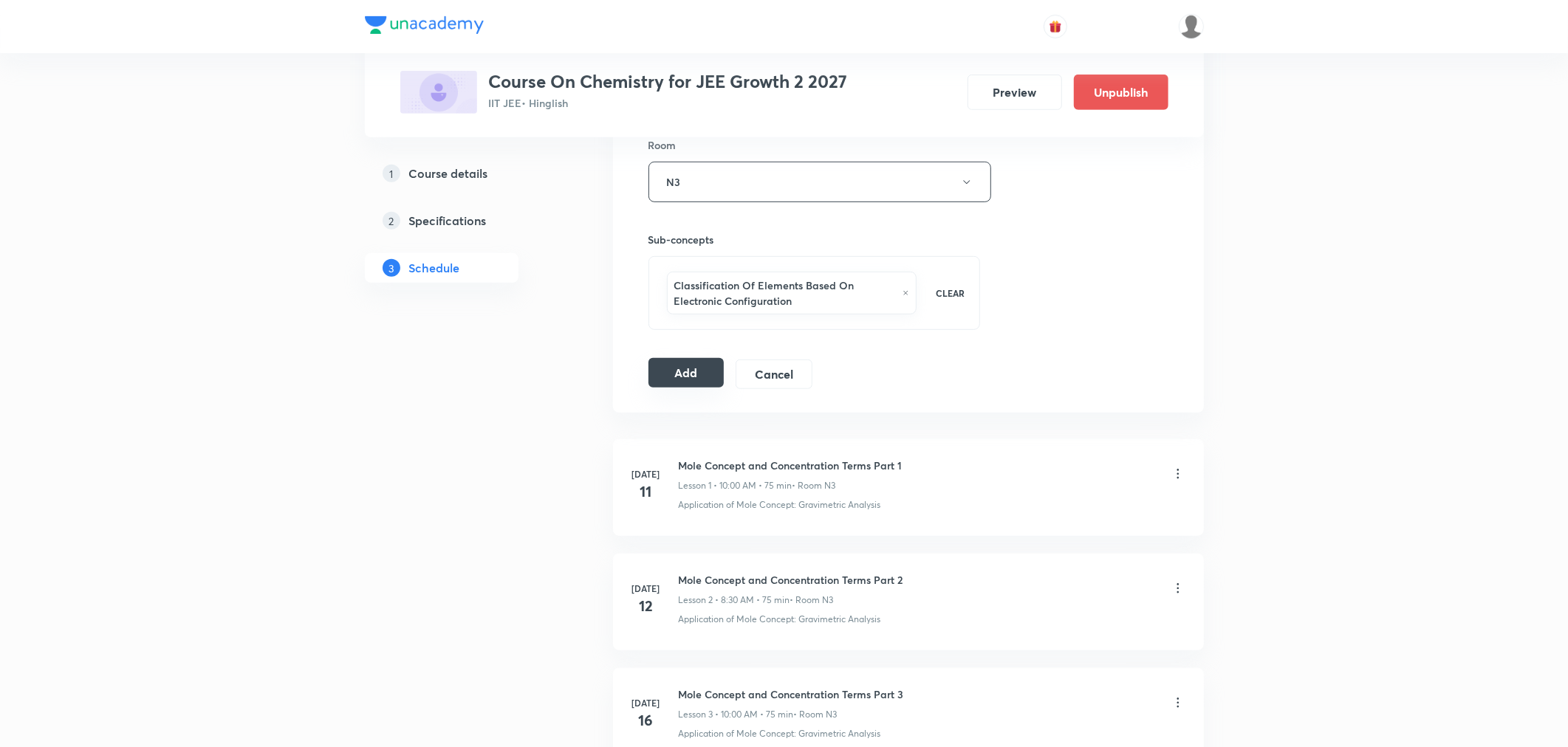
click at [684, 388] on div "Add Cancel" at bounding box center [737, 374] width 176 height 29
click at [660, 373] on button "Add" at bounding box center [686, 373] width 76 height 29
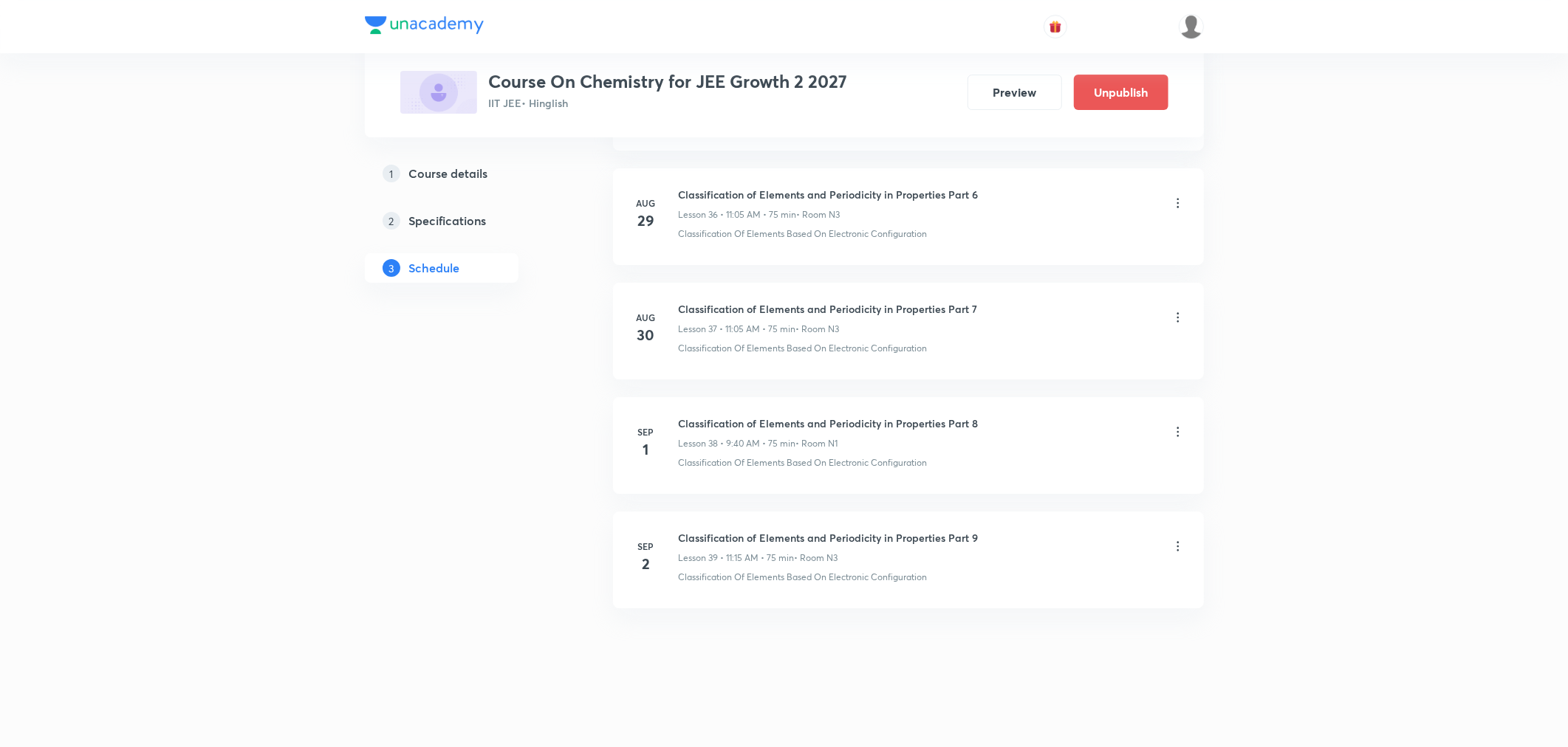
scroll to position [4226, 0]
